Goal: Book appointment/travel/reservation

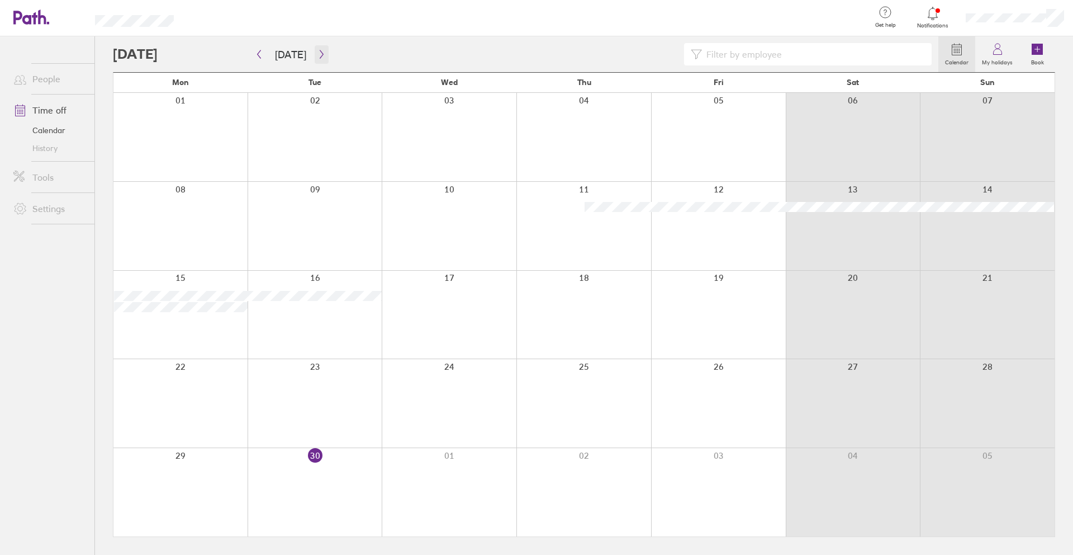
click at [324, 55] on button "button" at bounding box center [322, 54] width 14 height 18
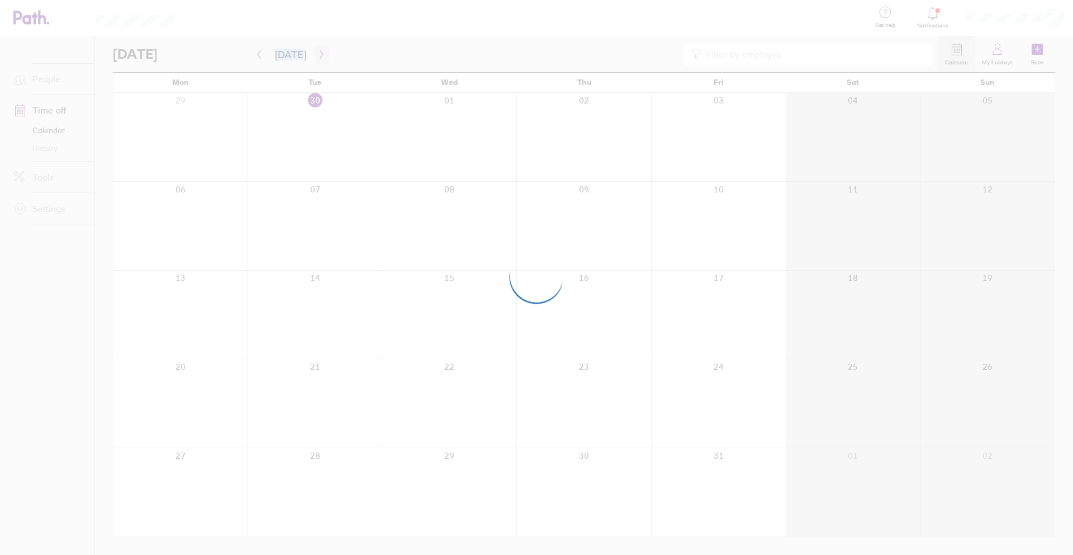
click at [324, 55] on div at bounding box center [536, 277] width 1073 height 555
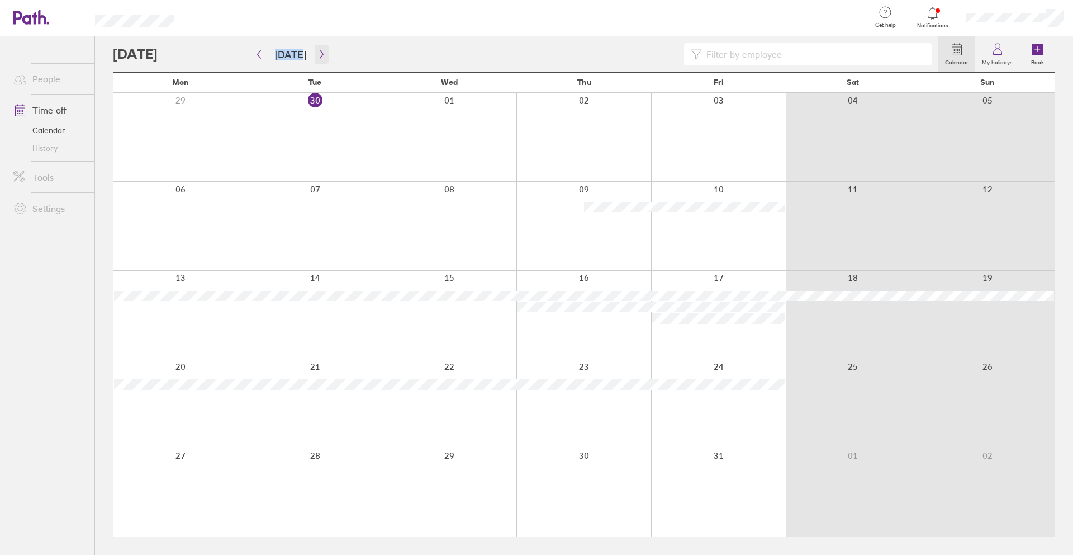
click at [319, 55] on icon "button" at bounding box center [322, 54] width 8 height 9
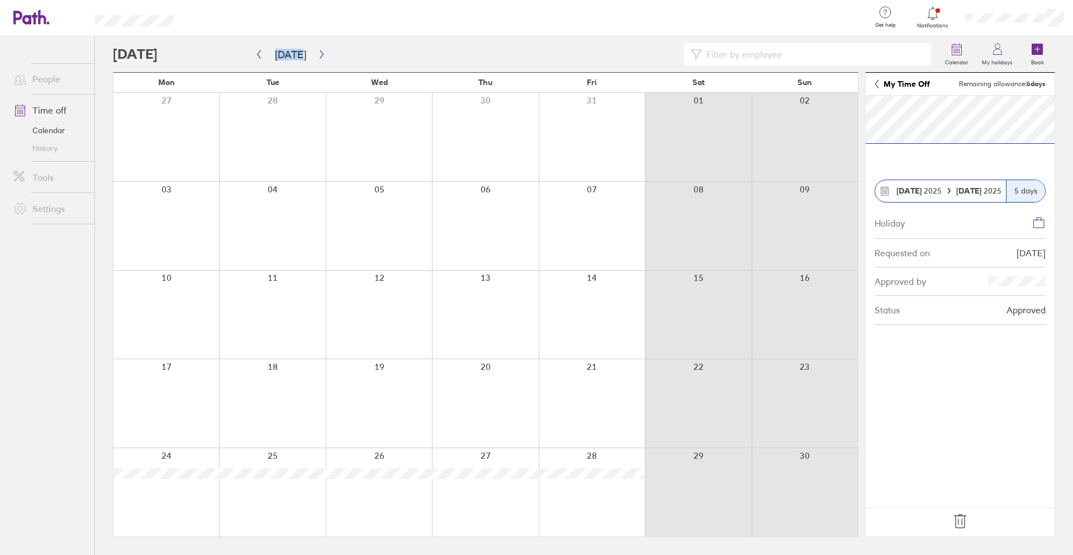
click at [966, 521] on icon at bounding box center [961, 521] width 18 height 18
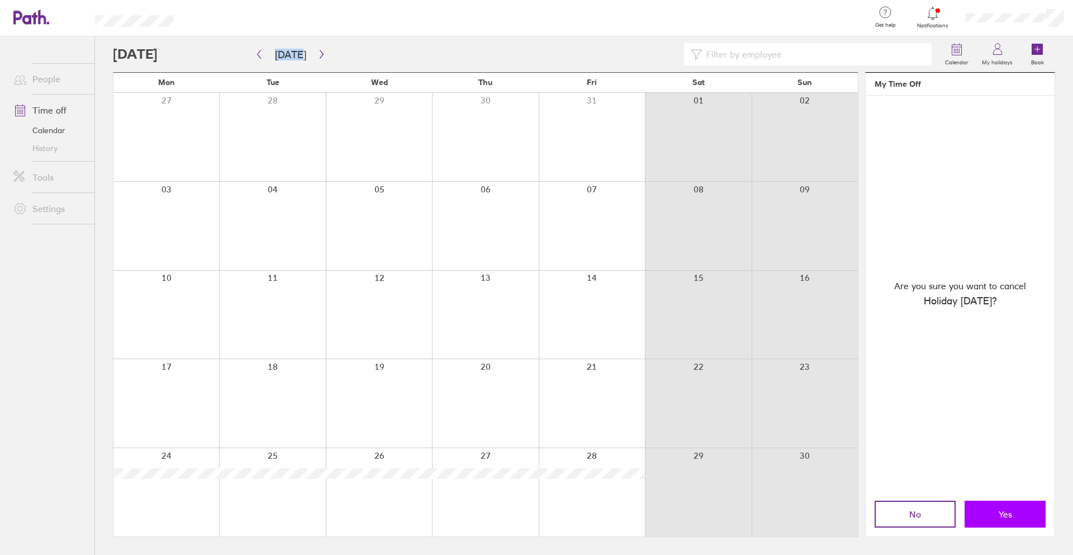
click at [983, 504] on button "Yes" at bounding box center [1005, 513] width 81 height 27
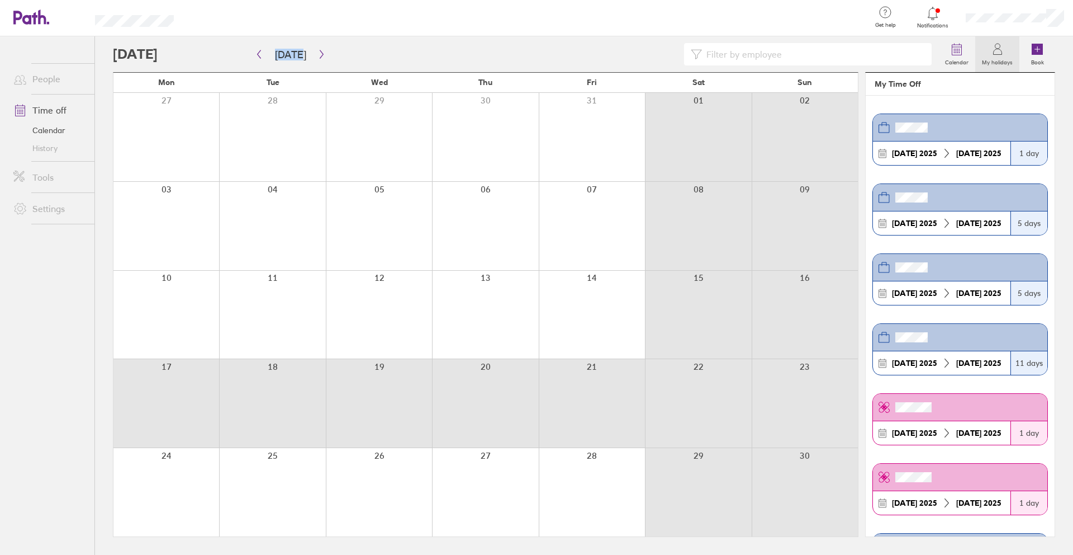
drag, startPoint x: 190, startPoint y: 378, endPoint x: 686, endPoint y: 394, distance: 496.2
click at [686, 394] on div at bounding box center [485, 403] width 745 height 88
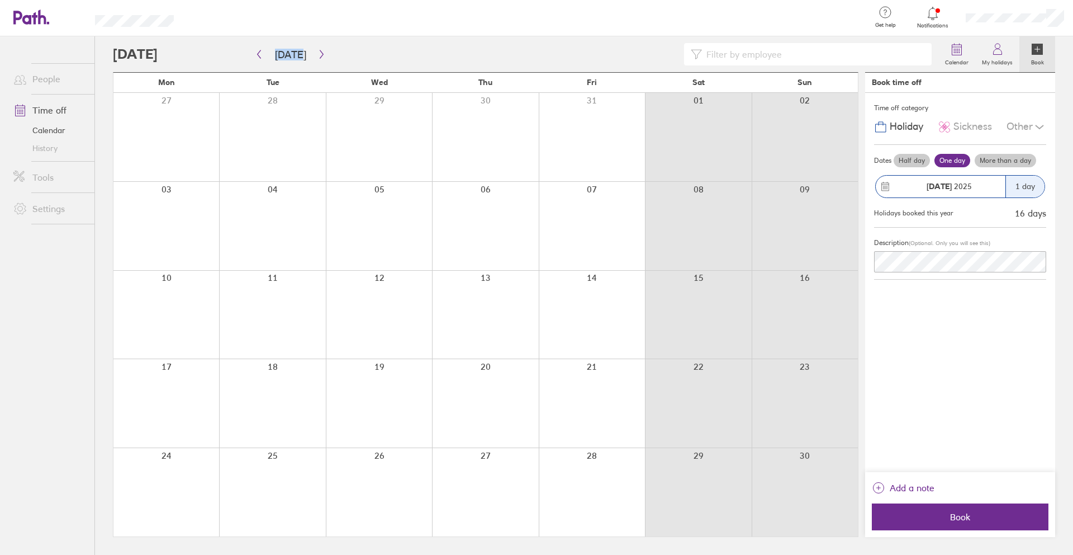
click at [182, 382] on div at bounding box center [166, 403] width 106 height 88
click at [1009, 162] on label "More than a day" at bounding box center [1006, 160] width 62 height 13
click at [0, 0] on input "More than a day" at bounding box center [0, 0] width 0 height 0
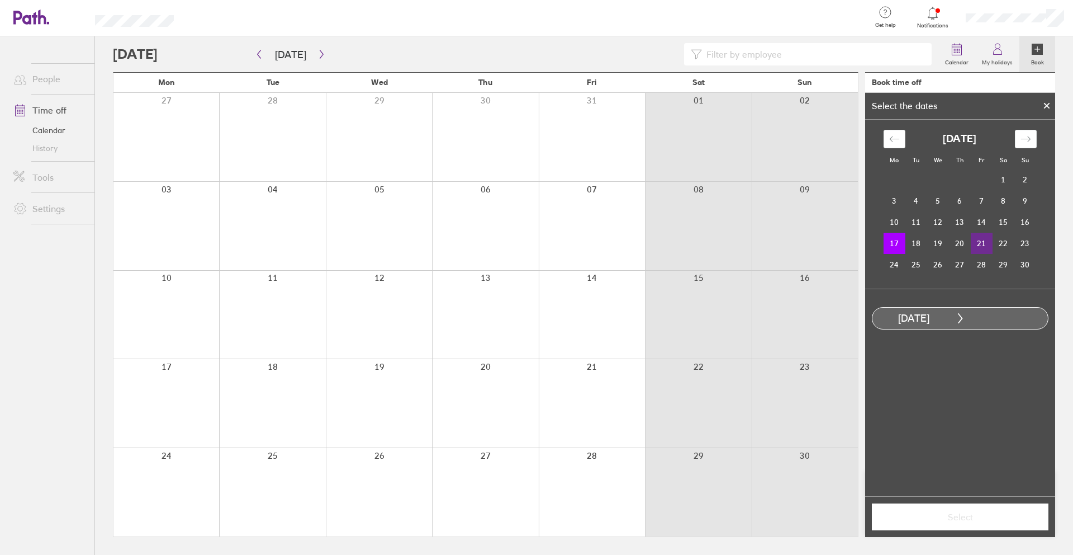
click at [978, 248] on td "21" at bounding box center [982, 243] width 22 height 21
click at [957, 514] on span "Select" at bounding box center [960, 517] width 161 height 10
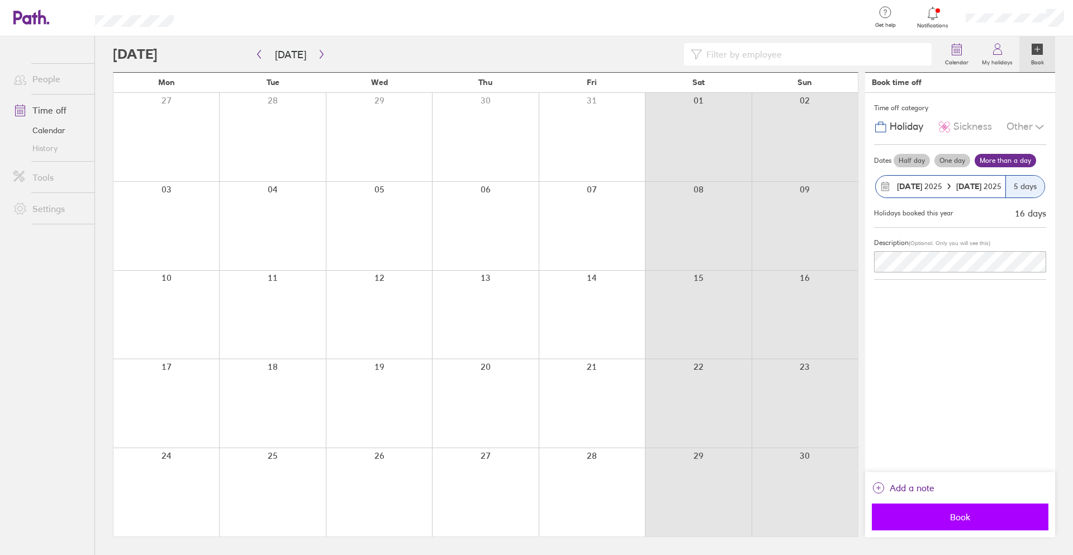
click at [930, 526] on button "Book" at bounding box center [960, 516] width 177 height 27
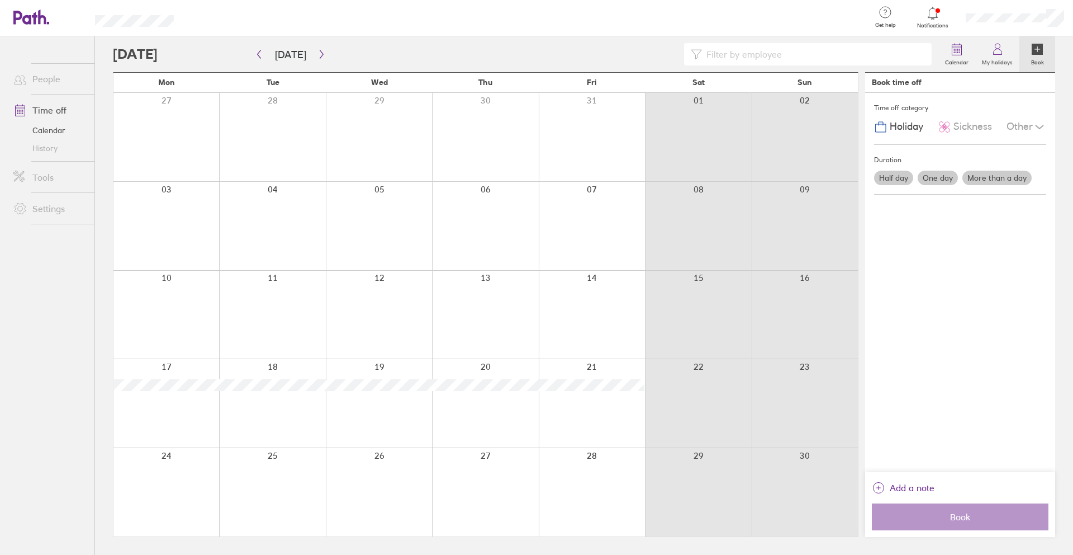
click at [1037, 56] on label "Book" at bounding box center [1038, 61] width 26 height 10
